Goal: Communication & Community: Share content

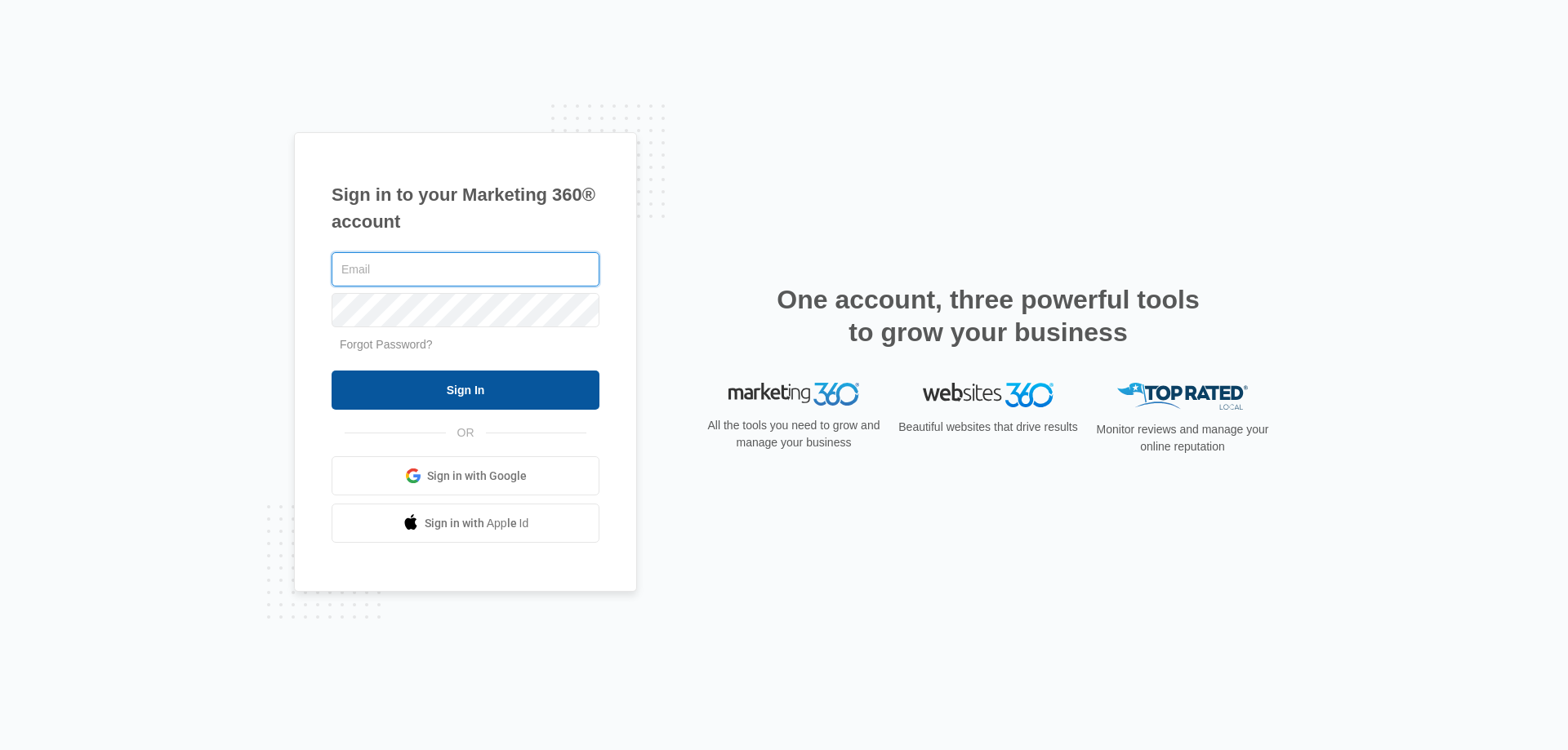
type input "[EMAIL_ADDRESS][DOMAIN_NAME]"
click at [508, 386] on input "Sign In" at bounding box center [466, 390] width 268 height 40
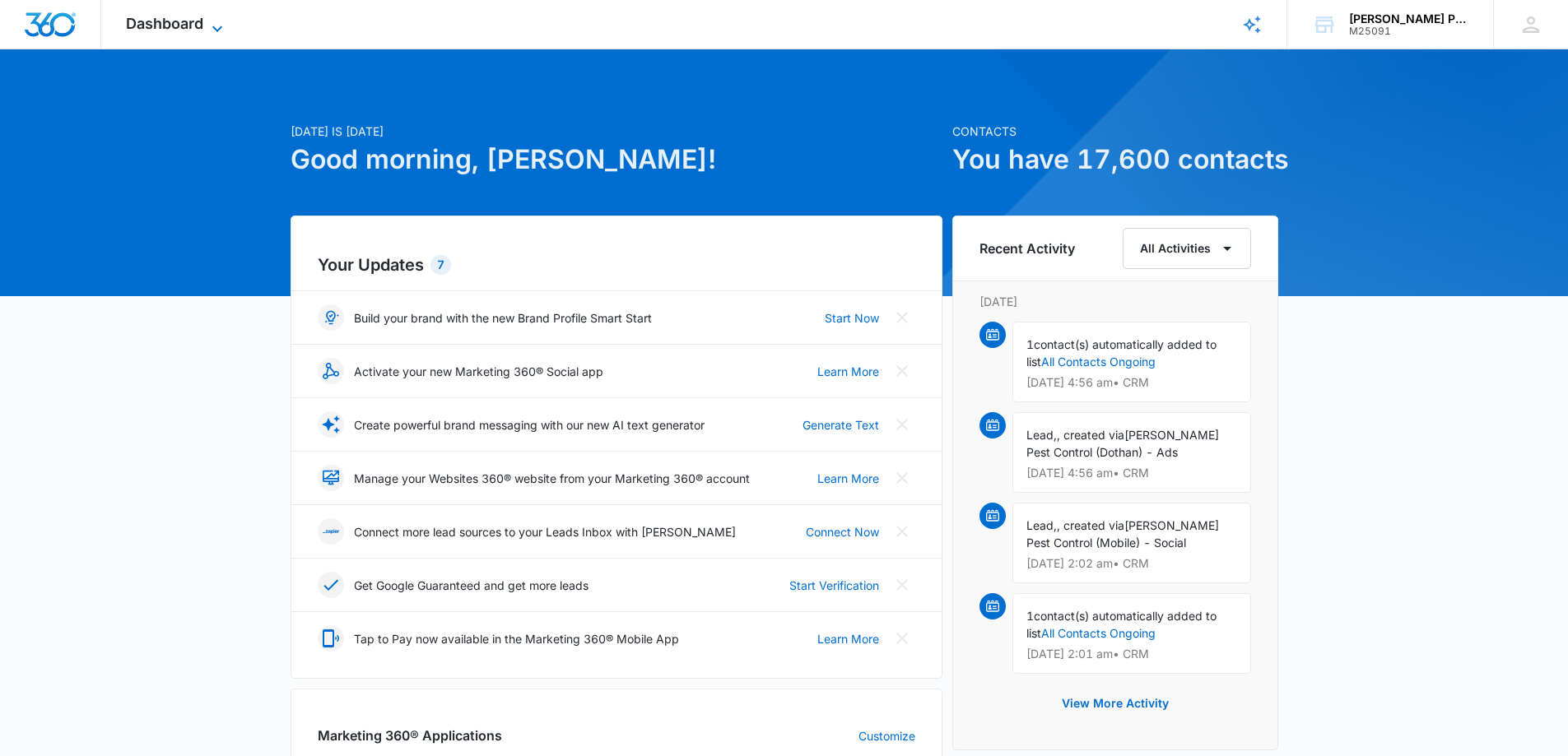
click at [221, 26] on icon at bounding box center [217, 28] width 10 height 5
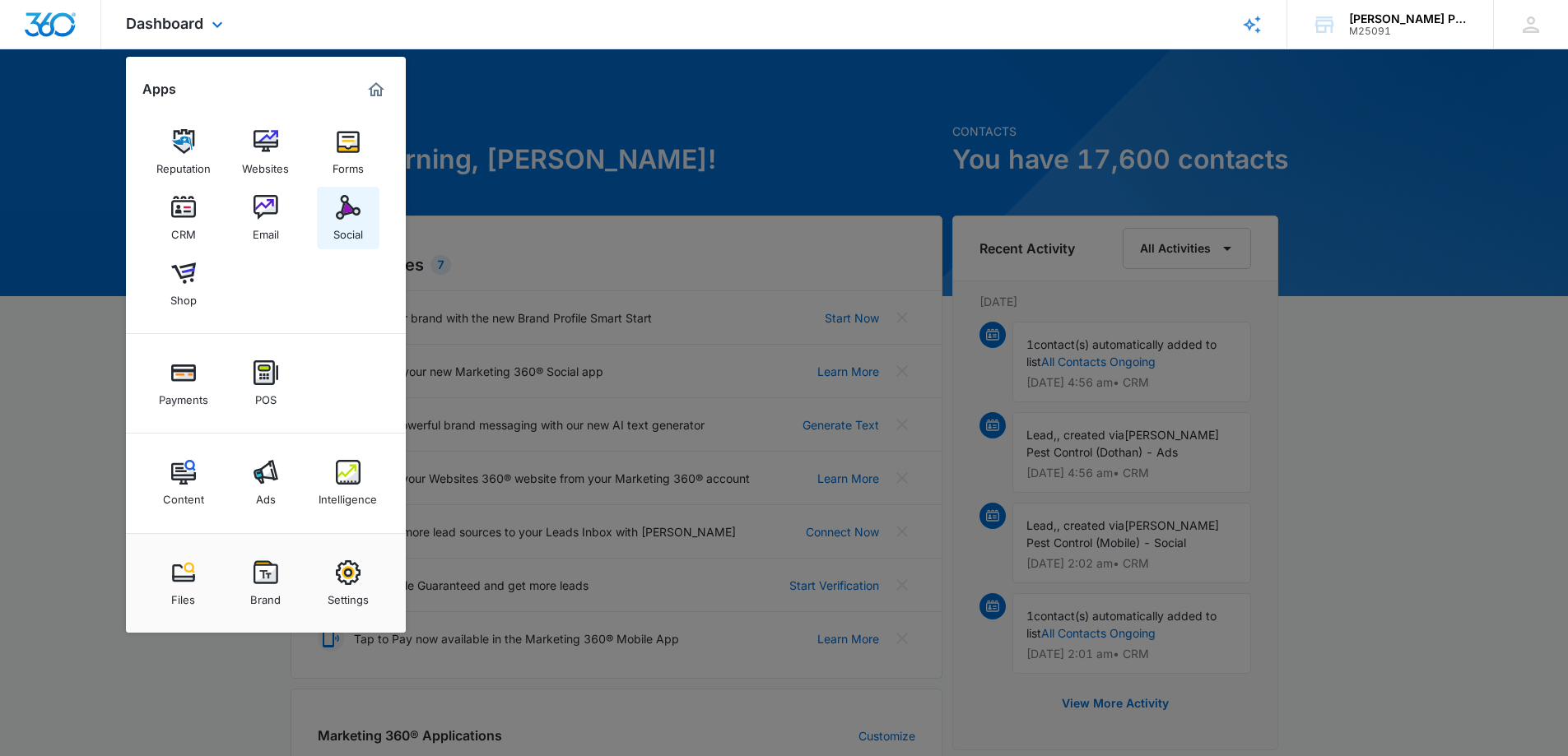
click at [344, 225] on div "Social" at bounding box center [348, 230] width 30 height 22
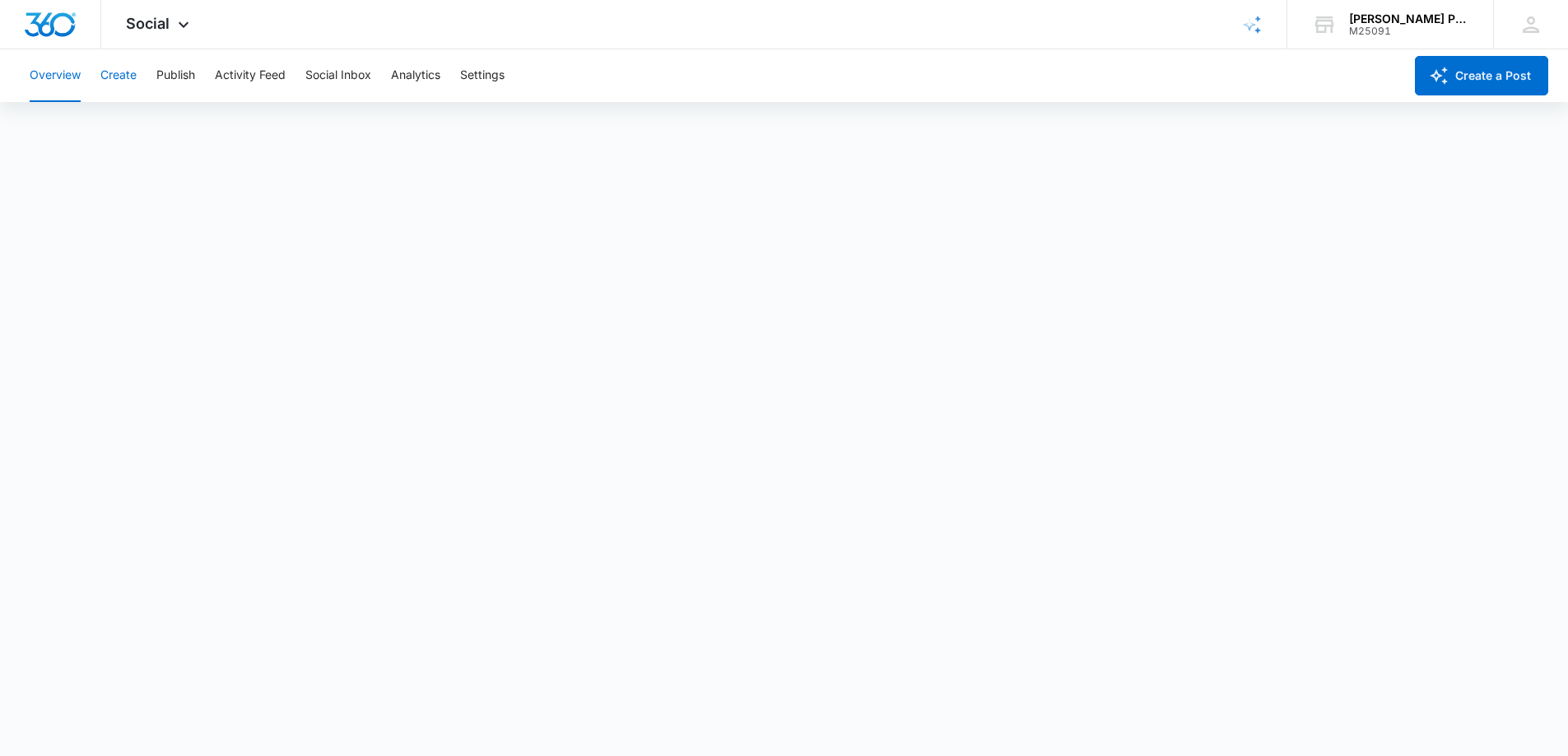
click at [118, 82] on button "Create" at bounding box center [119, 75] width 36 height 53
